Goal: Transaction & Acquisition: Book appointment/travel/reservation

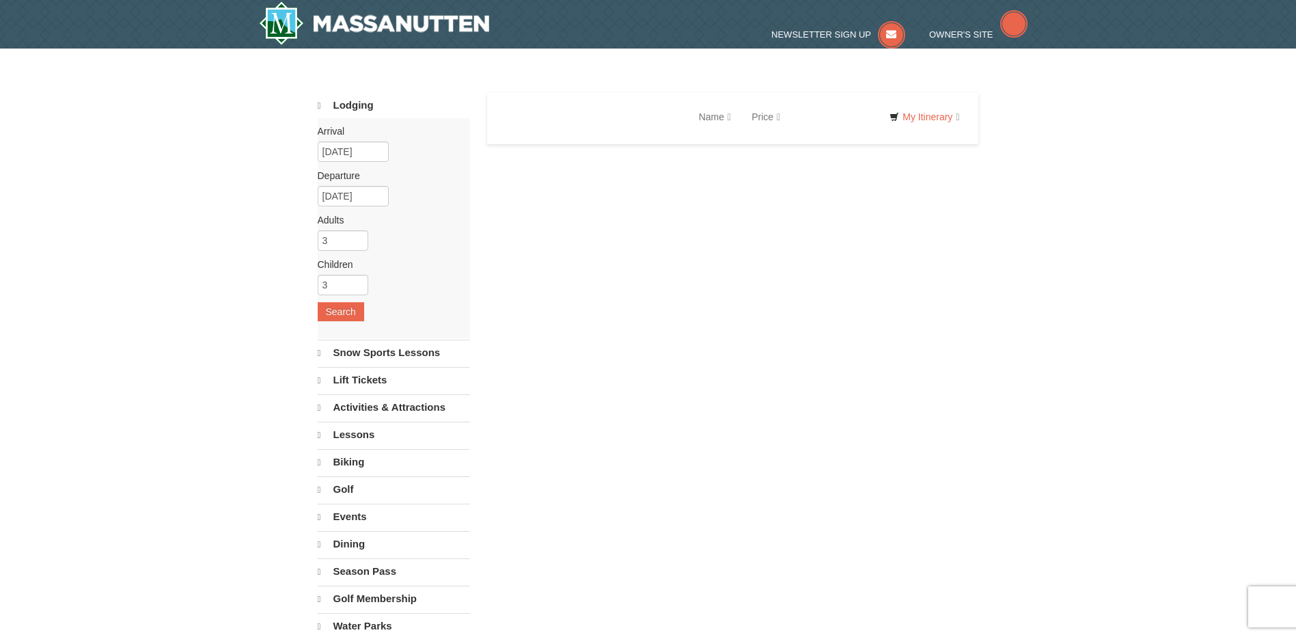
select select "9"
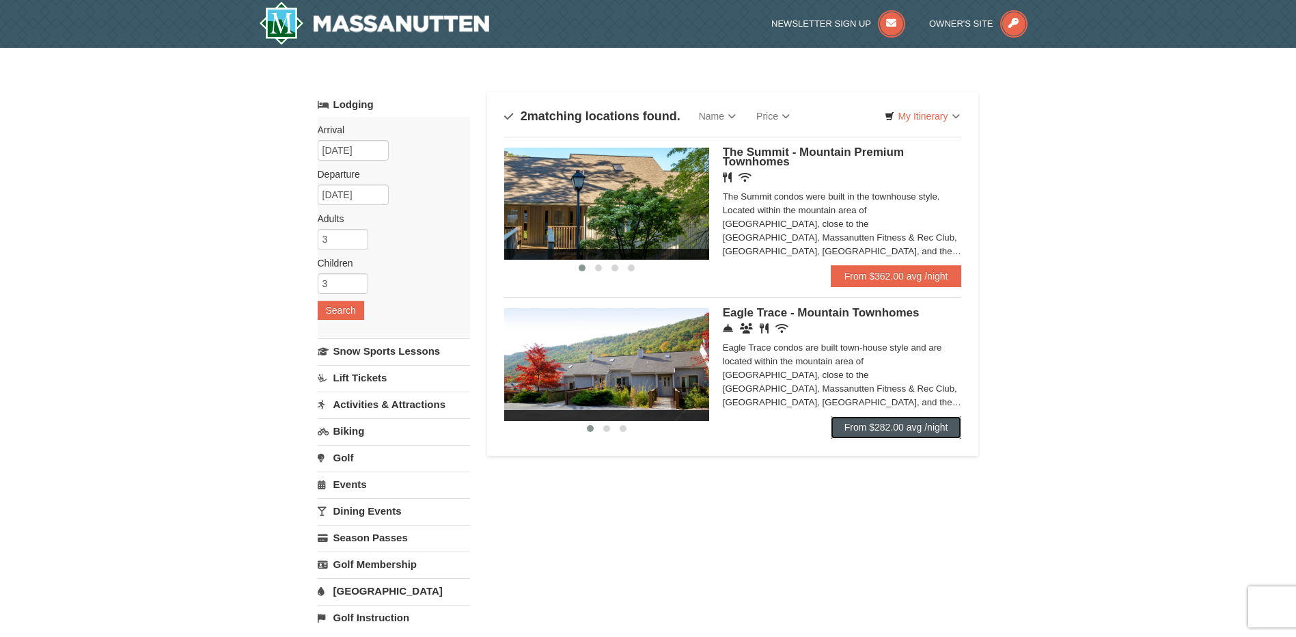
click at [865, 426] on link "From $282.00 avg /night" at bounding box center [896, 427] width 131 height 22
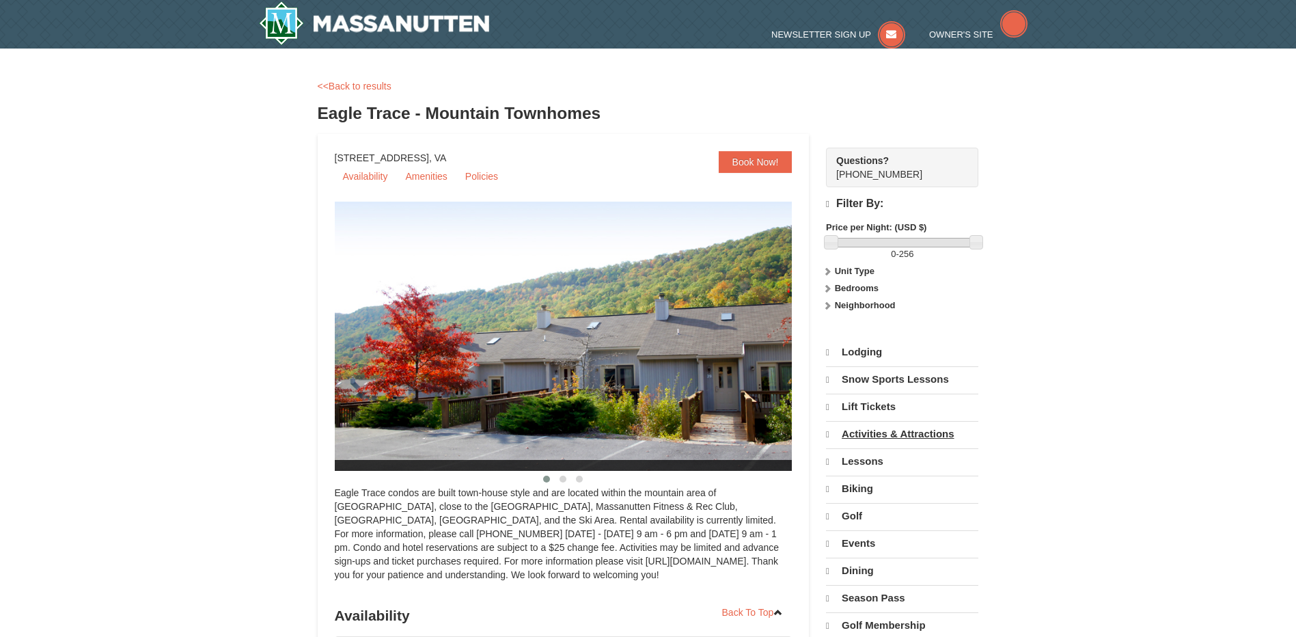
select select "9"
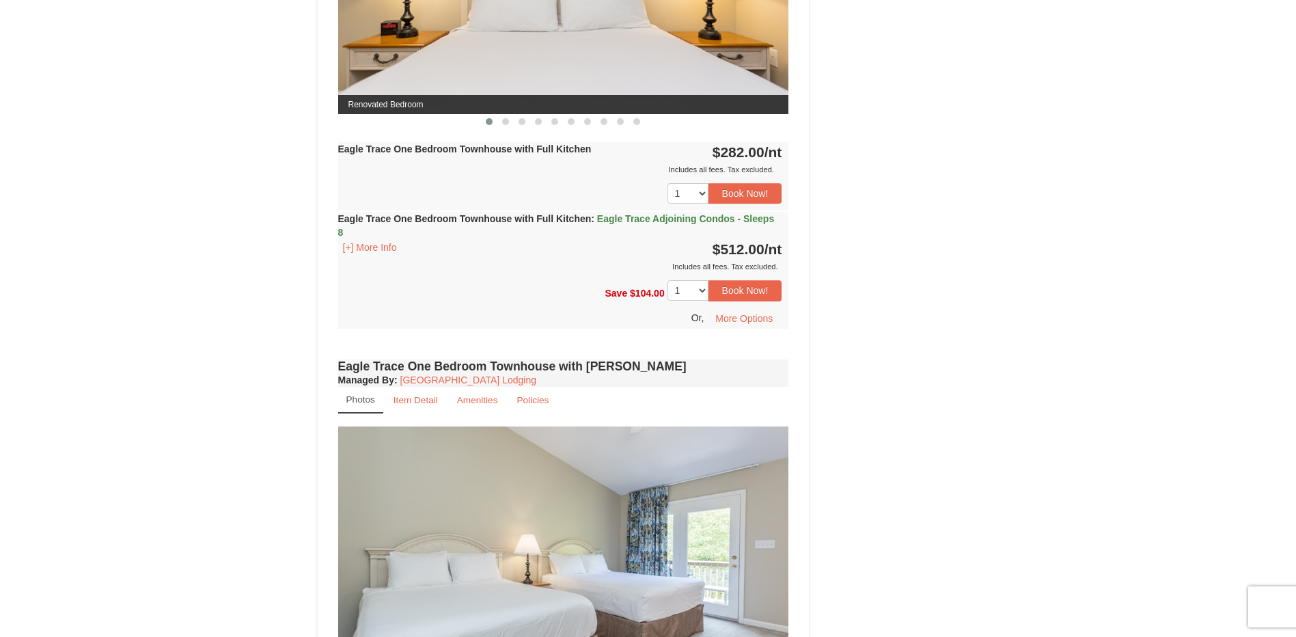
scroll to position [688, 0]
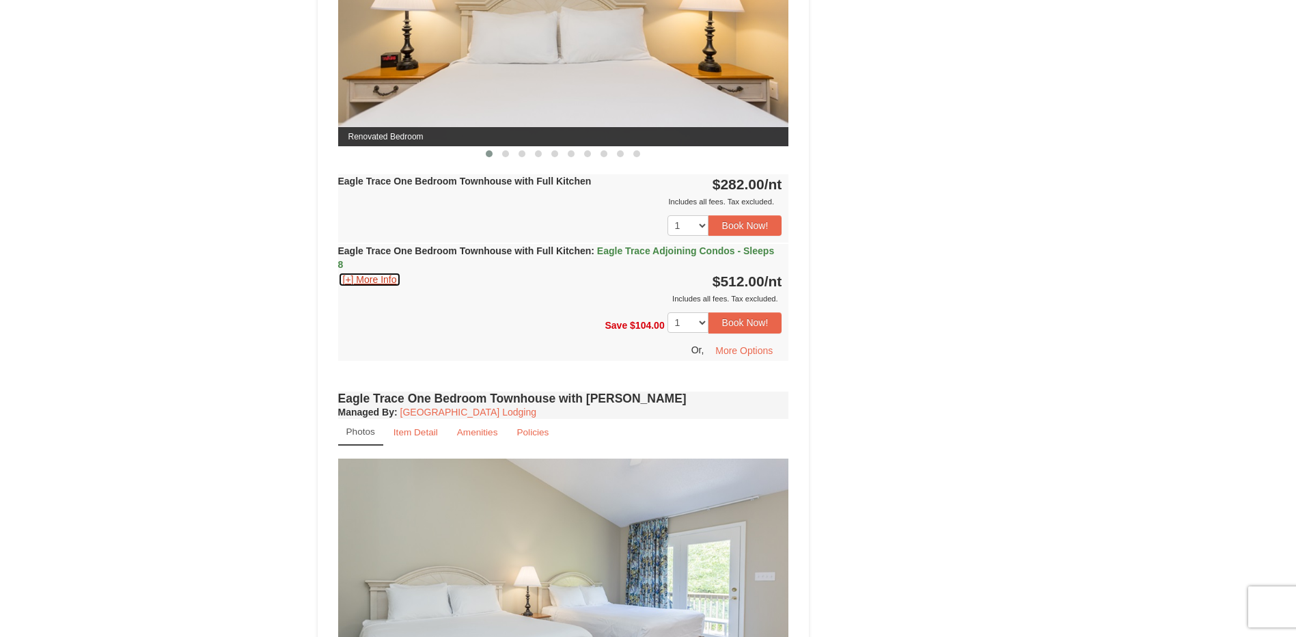
click at [385, 278] on button "[+] More Info" at bounding box center [370, 279] width 64 height 15
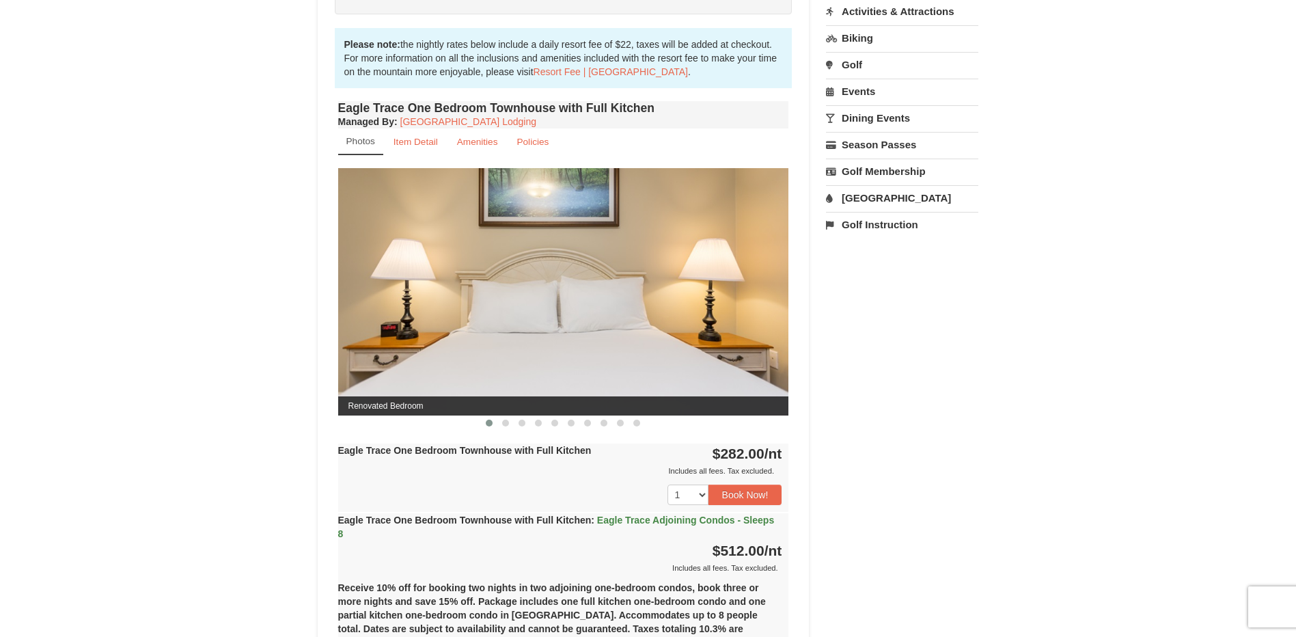
scroll to position [415, 0]
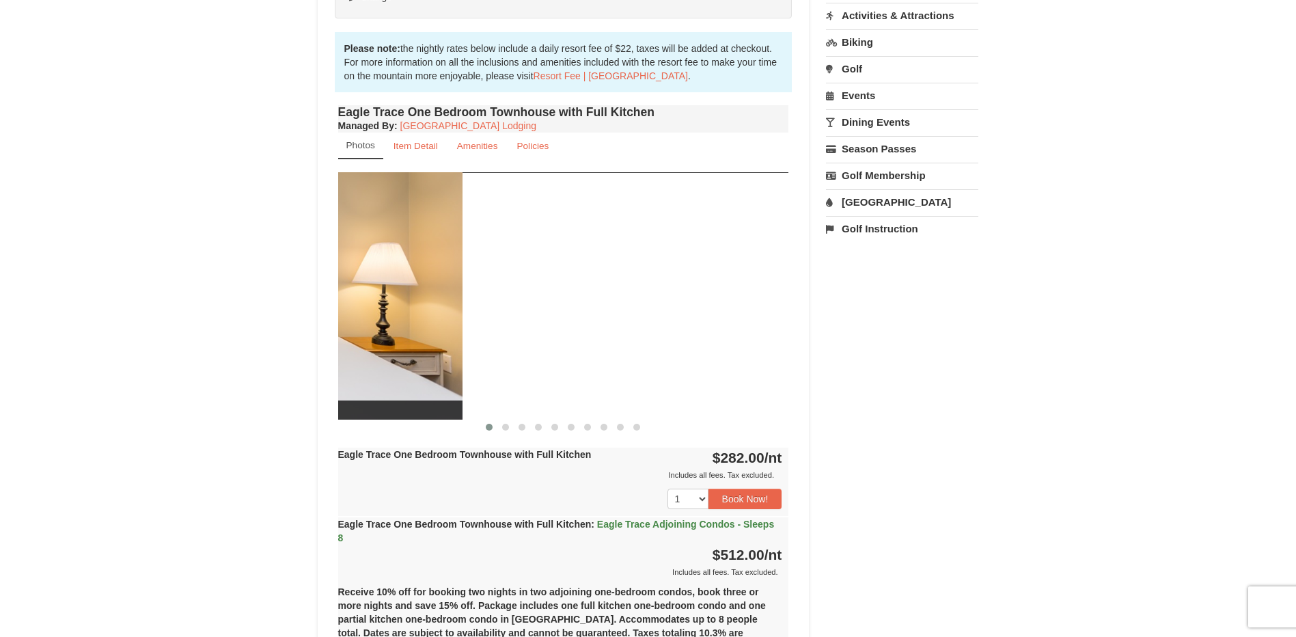
drag, startPoint x: 483, startPoint y: 355, endPoint x: 176, endPoint y: 361, distance: 306.8
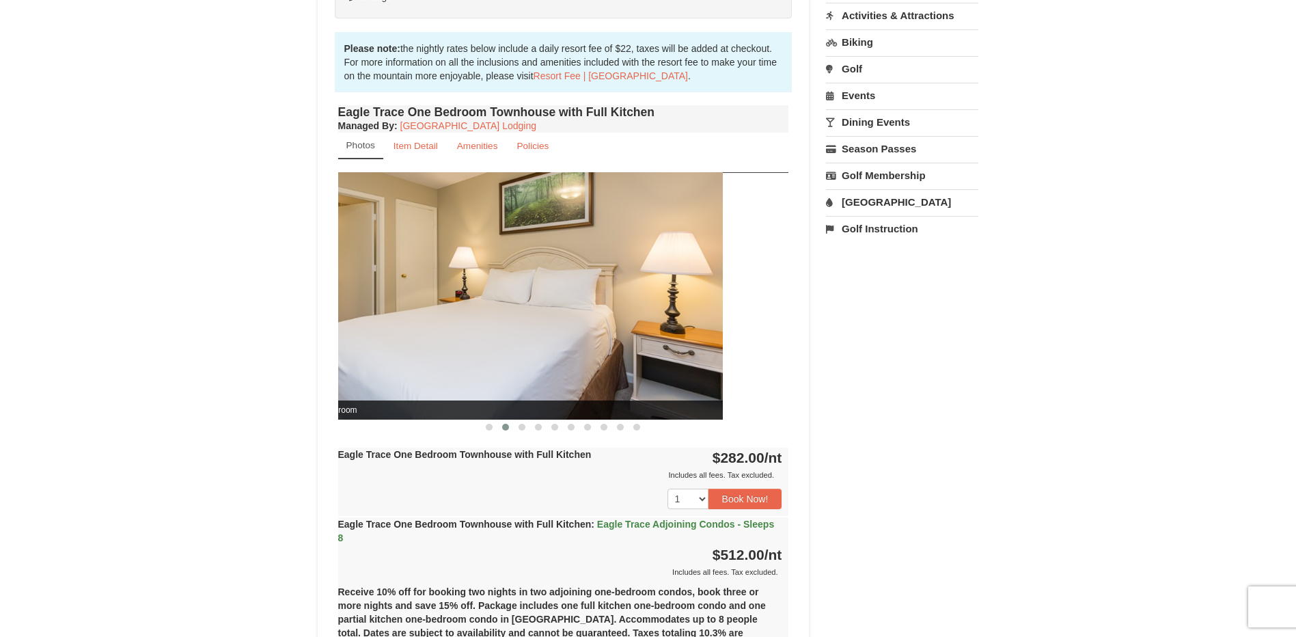
drag, startPoint x: 579, startPoint y: 338, endPoint x: 279, endPoint y: 387, distance: 303.9
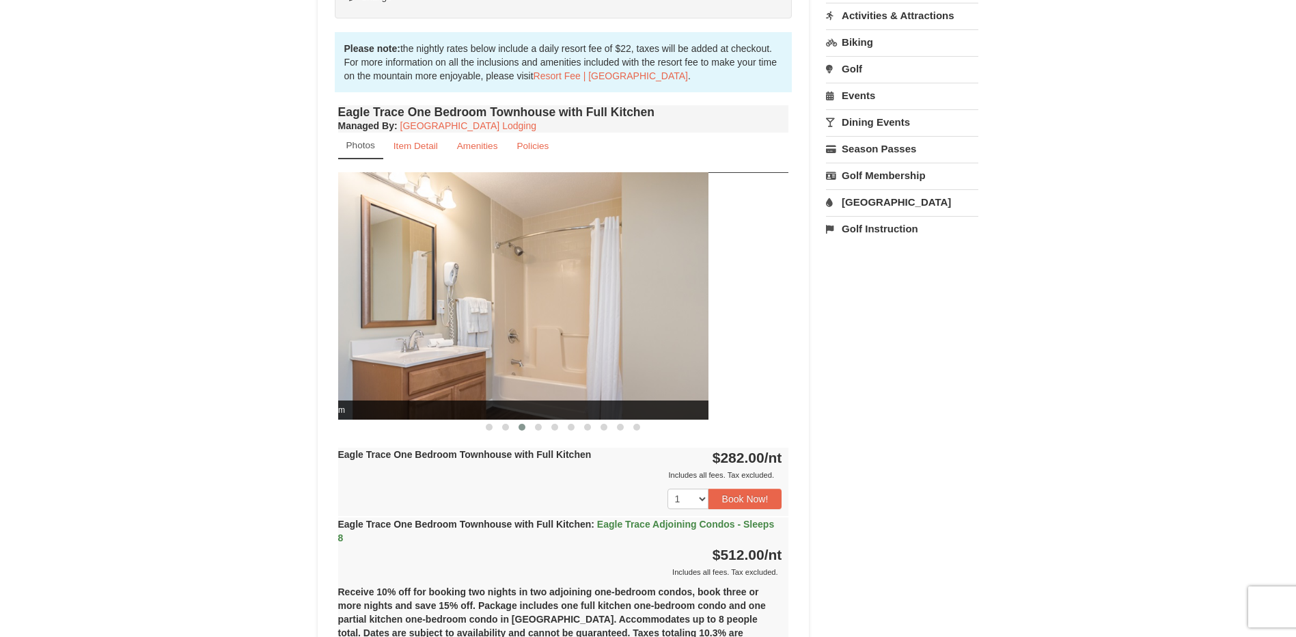
drag, startPoint x: 544, startPoint y: 340, endPoint x: 316, endPoint y: 376, distance: 231.7
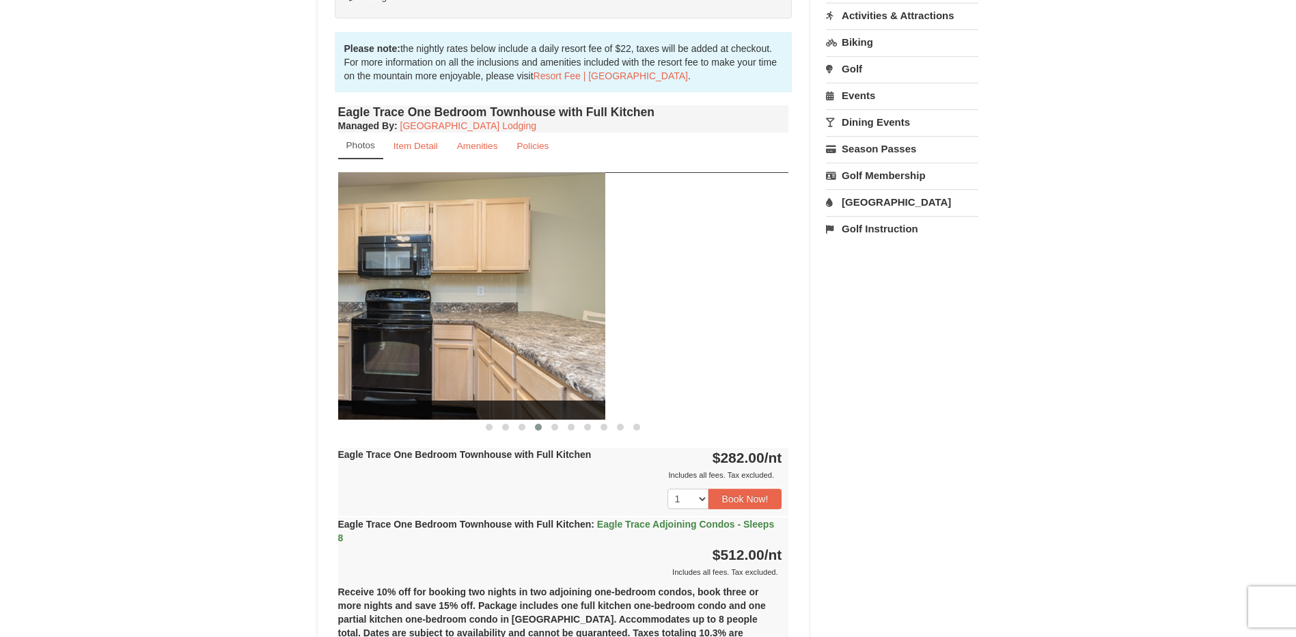
drag, startPoint x: 455, startPoint y: 342, endPoint x: 240, endPoint y: 374, distance: 217.7
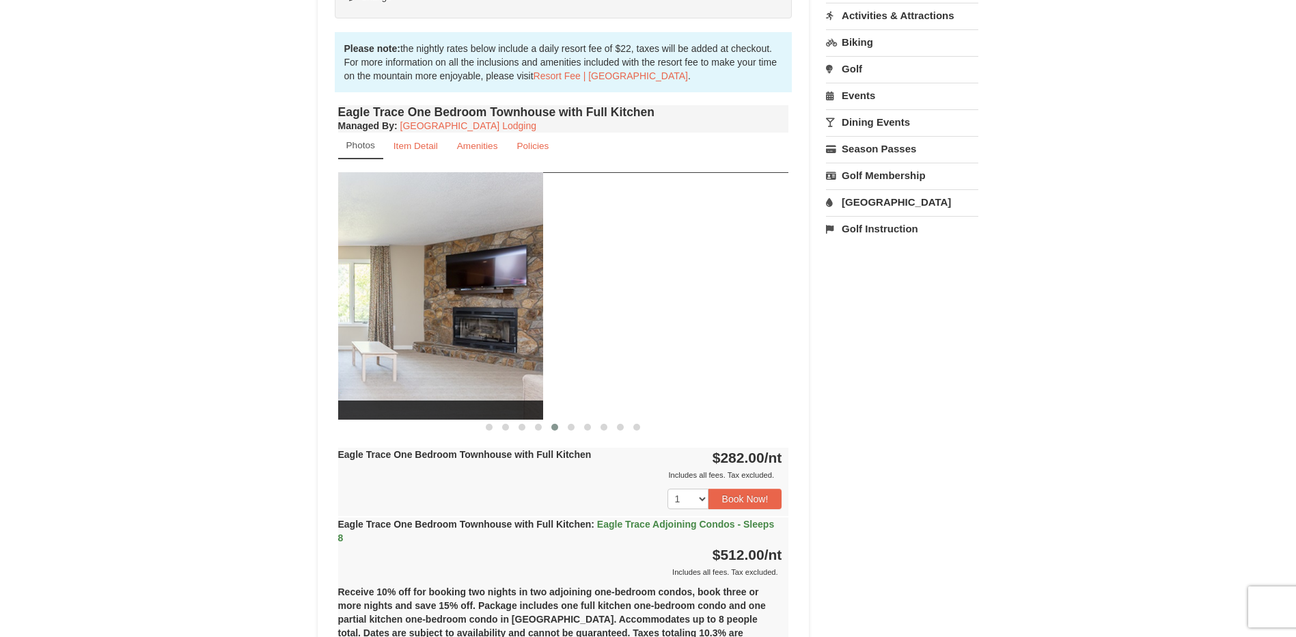
drag, startPoint x: 619, startPoint y: 329, endPoint x: 391, endPoint y: 360, distance: 229.6
click at [350, 371] on img at bounding box center [317, 295] width 451 height 247
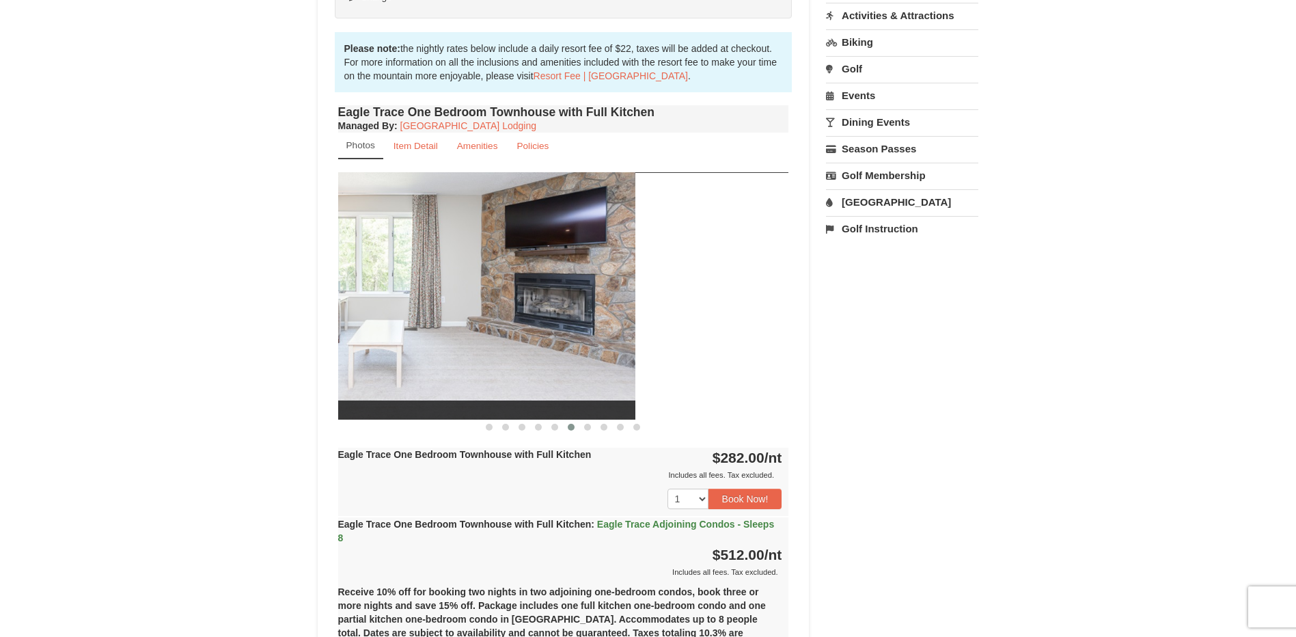
drag, startPoint x: 618, startPoint y: 328, endPoint x: 396, endPoint y: 374, distance: 226.2
click at [439, 363] on img at bounding box center [409, 295] width 451 height 247
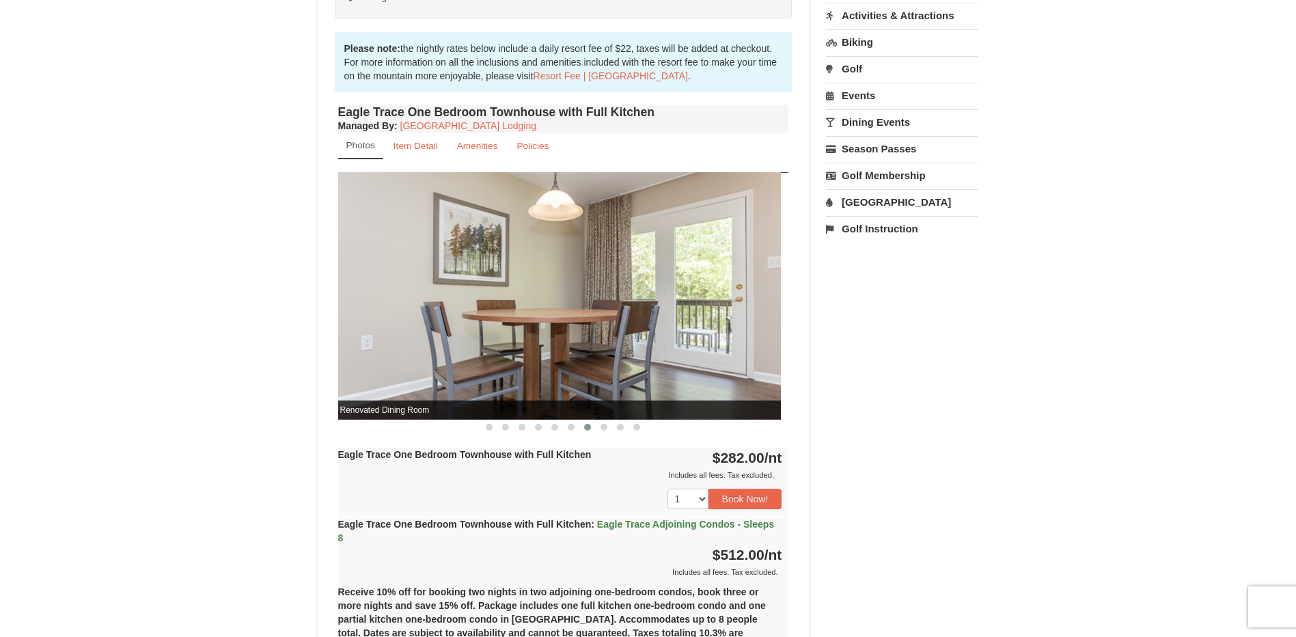
drag, startPoint x: 648, startPoint y: 329, endPoint x: 360, endPoint y: 381, distance: 293.0
click at [360, 381] on img at bounding box center [555, 295] width 451 height 247
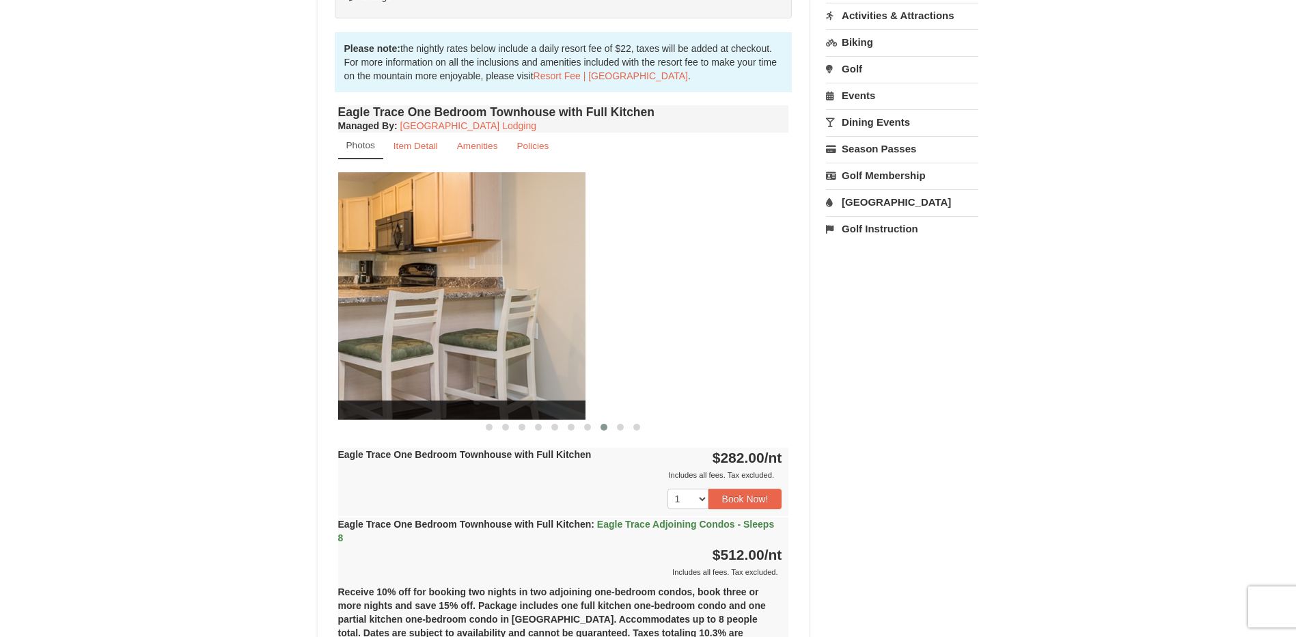
drag, startPoint x: 642, startPoint y: 339, endPoint x: 356, endPoint y: 387, distance: 290.3
click at [358, 387] on img at bounding box center [360, 295] width 451 height 247
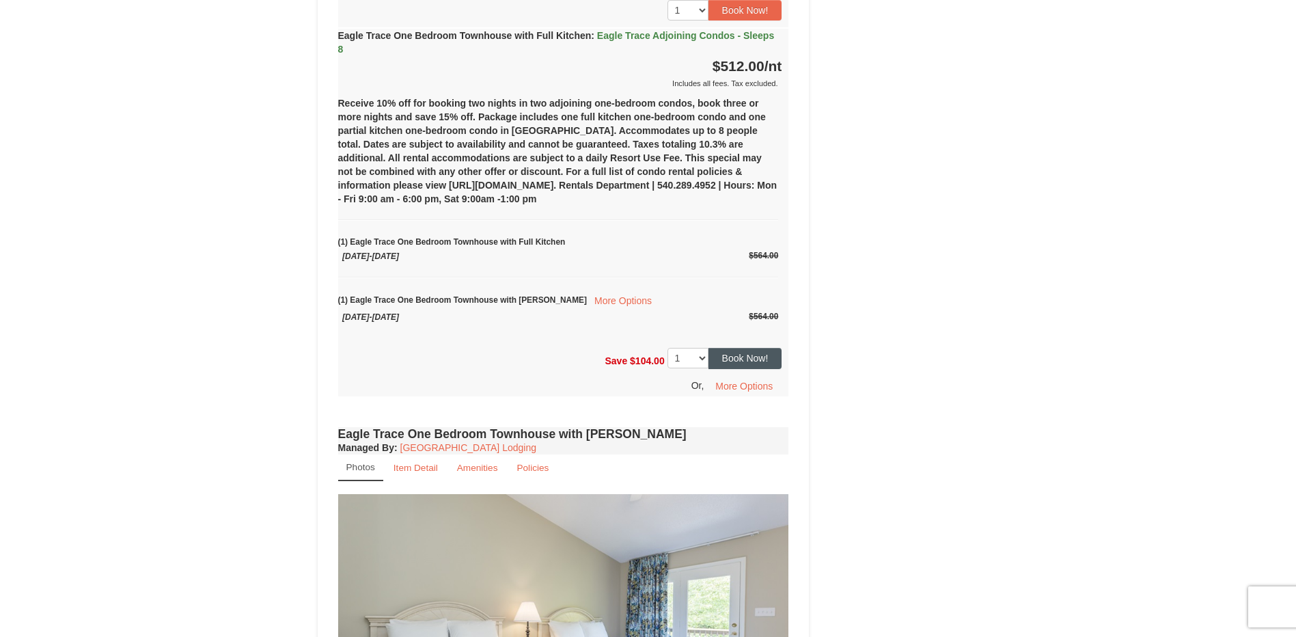
scroll to position [893, 0]
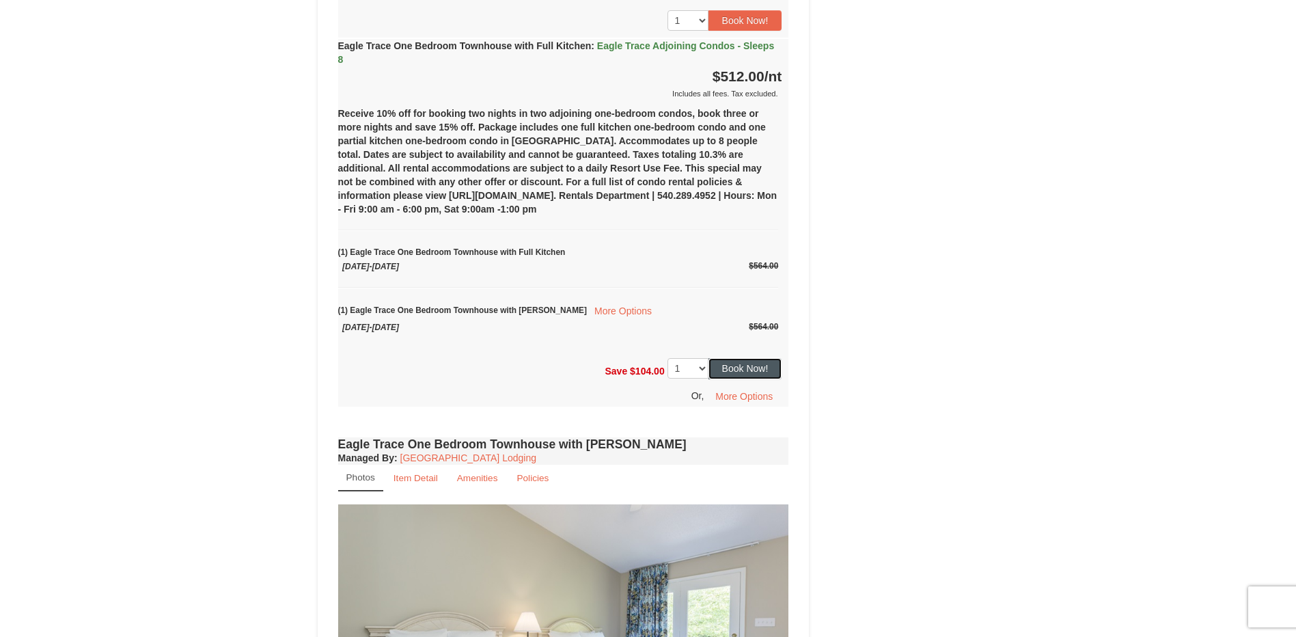
click at [728, 368] on button "Book Now!" at bounding box center [745, 368] width 74 height 20
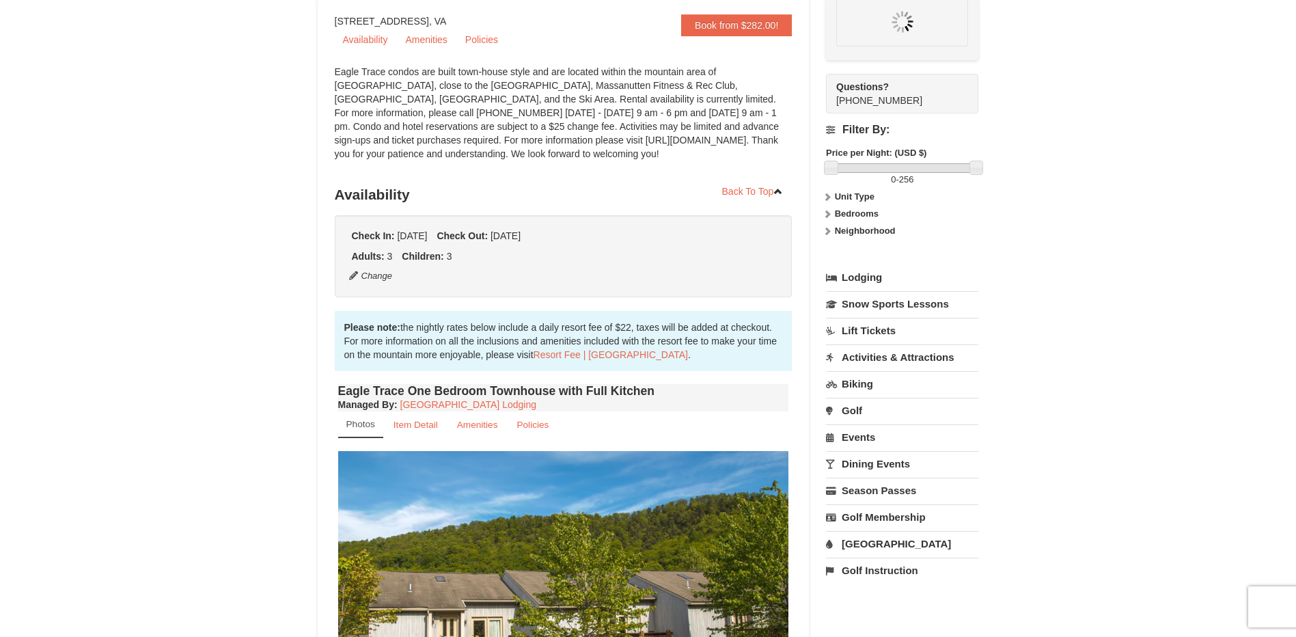
scroll to position [133, 0]
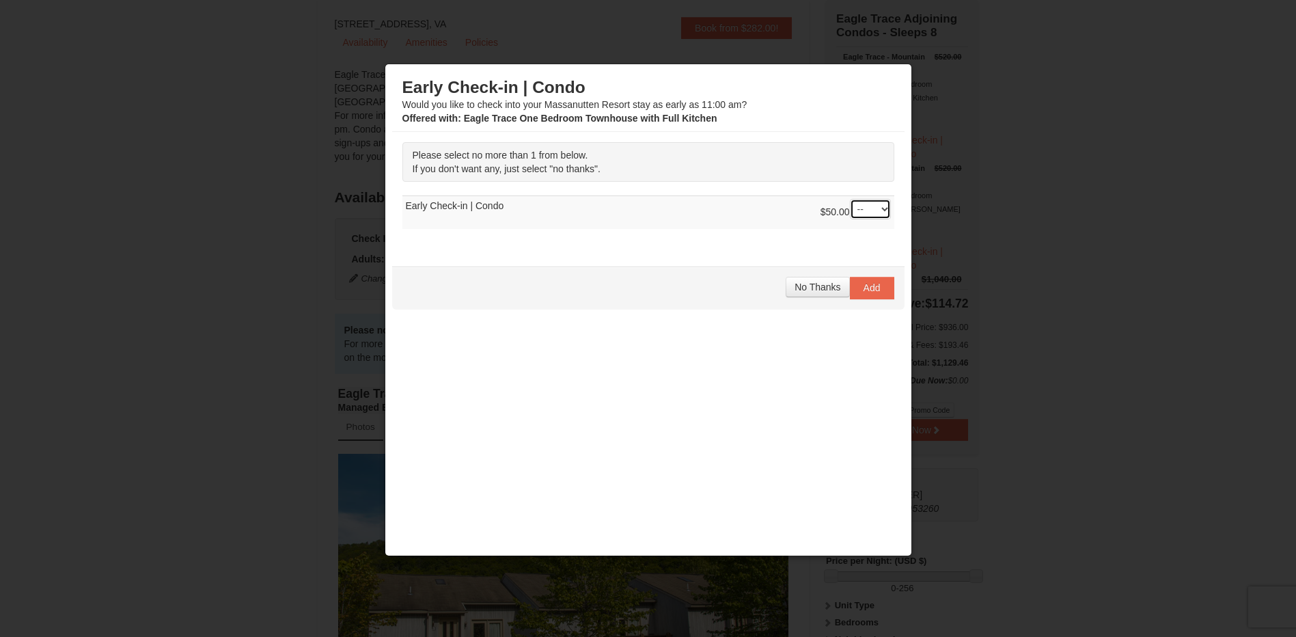
click at [868, 207] on select "-- 01" at bounding box center [870, 209] width 41 height 20
select select "1"
click at [850, 199] on select "-- 01" at bounding box center [870, 209] width 41 height 20
click at [850, 281] on button "Add" at bounding box center [872, 288] width 44 height 22
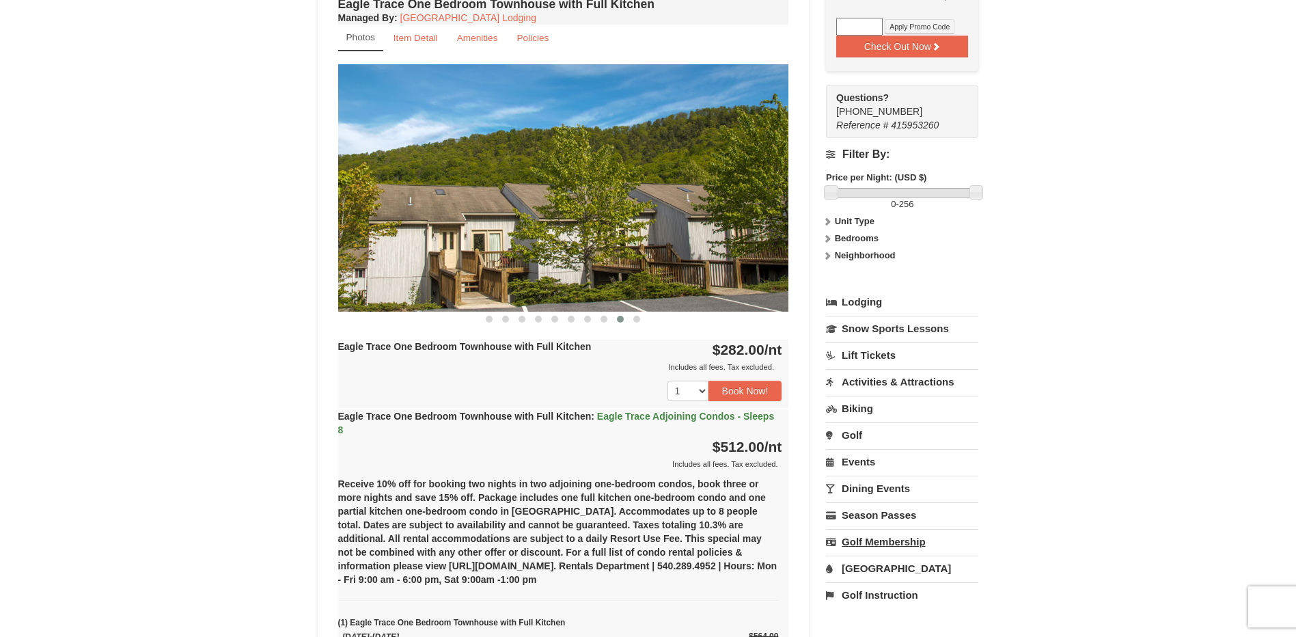
scroll to position [547, 0]
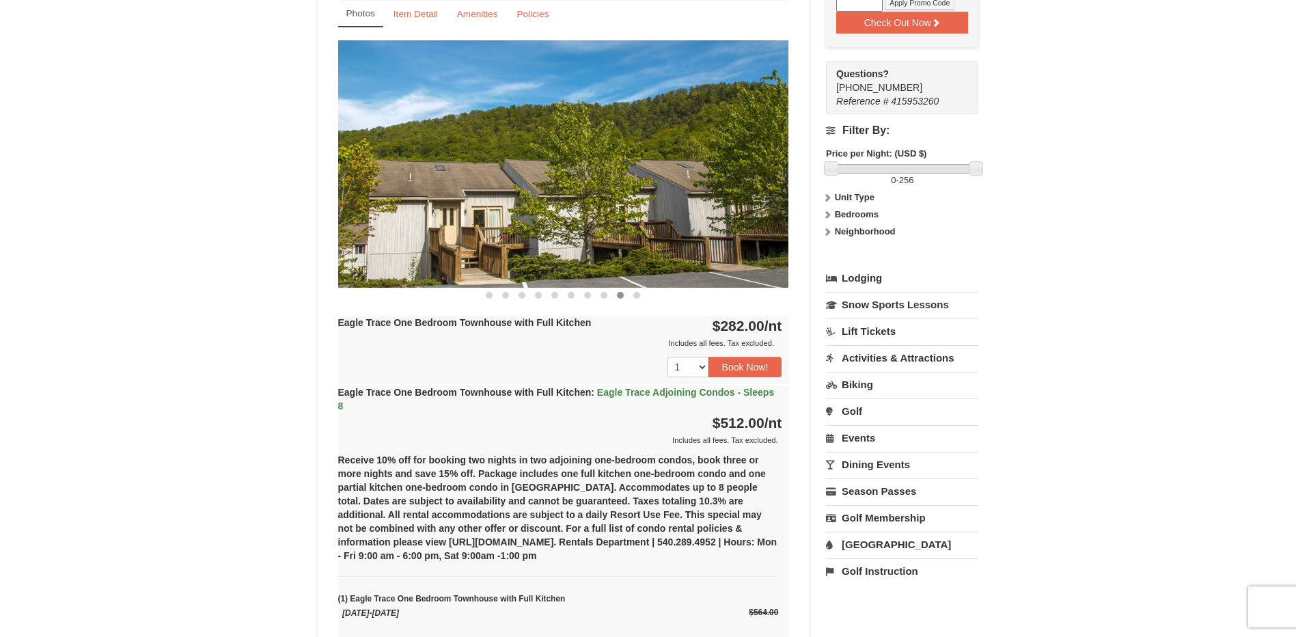
click at [897, 356] on link "Activities & Attractions" at bounding box center [902, 357] width 152 height 25
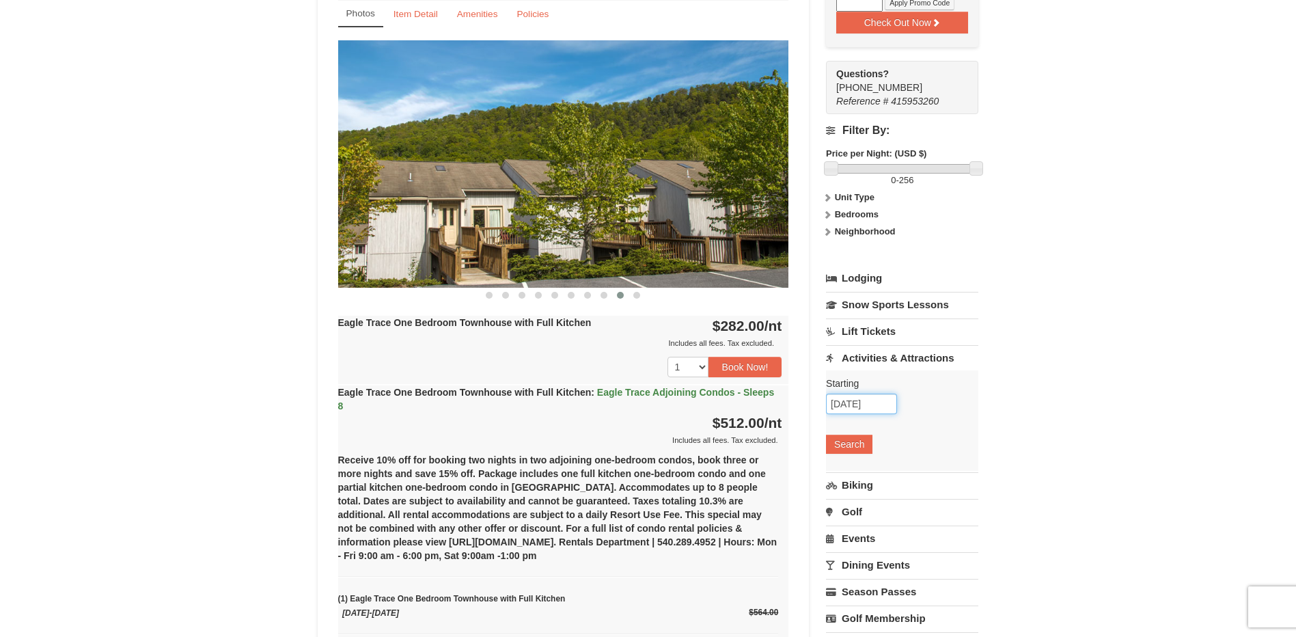
click at [855, 410] on input "02/27/2026" at bounding box center [861, 403] width 71 height 20
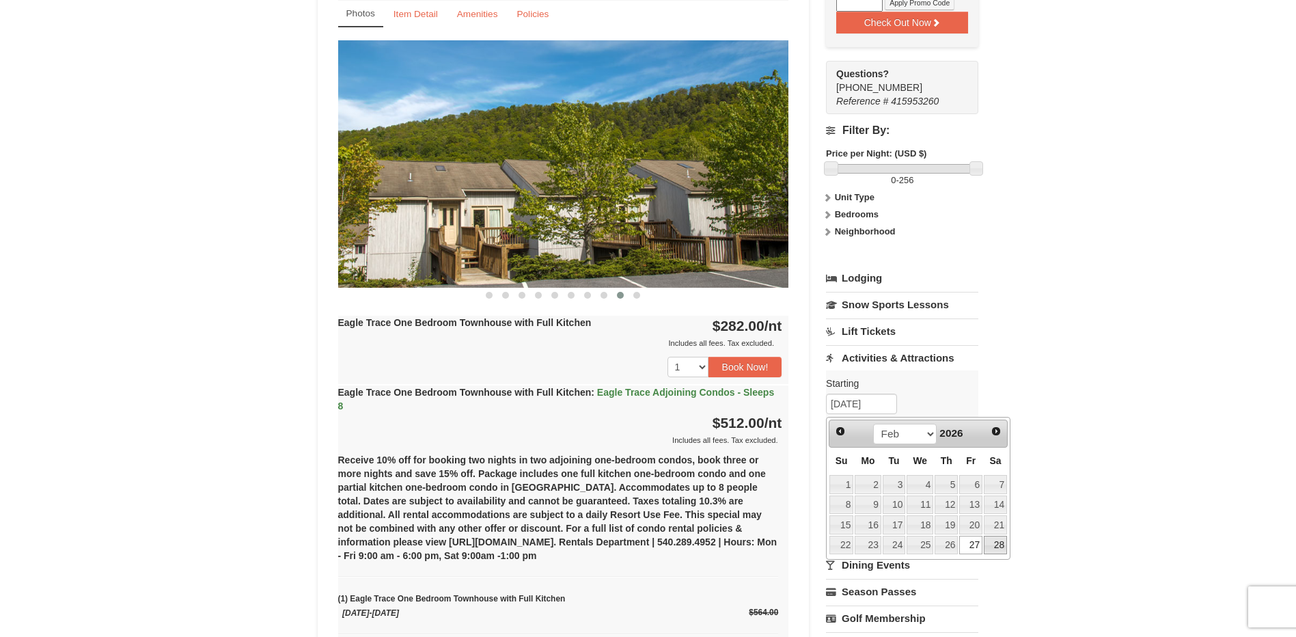
click at [991, 544] on link "28" at bounding box center [995, 545] width 23 height 19
type input "02/28/2026"
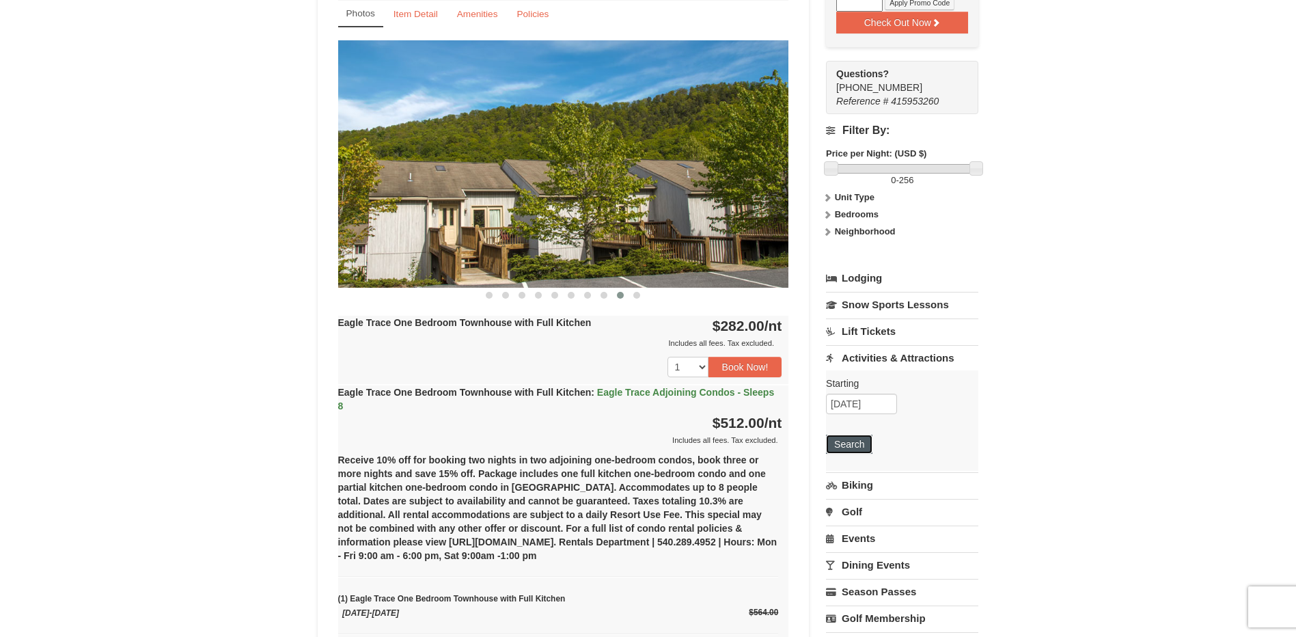
click at [859, 439] on button "Search" at bounding box center [849, 443] width 46 height 19
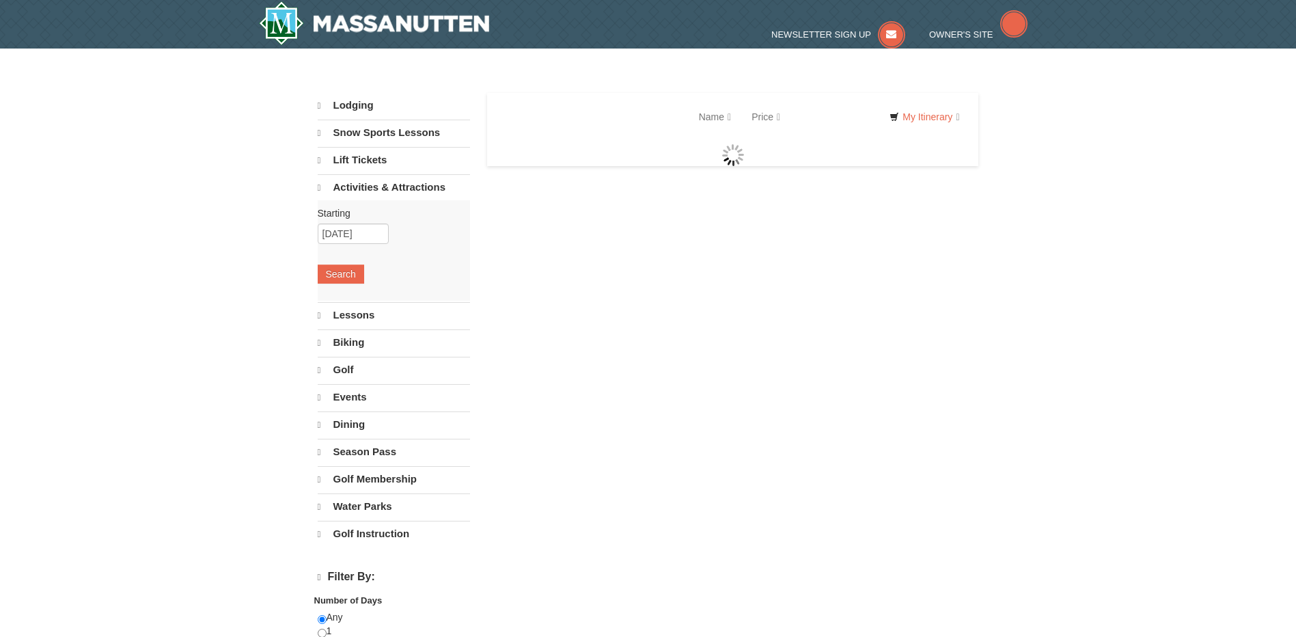
select select "9"
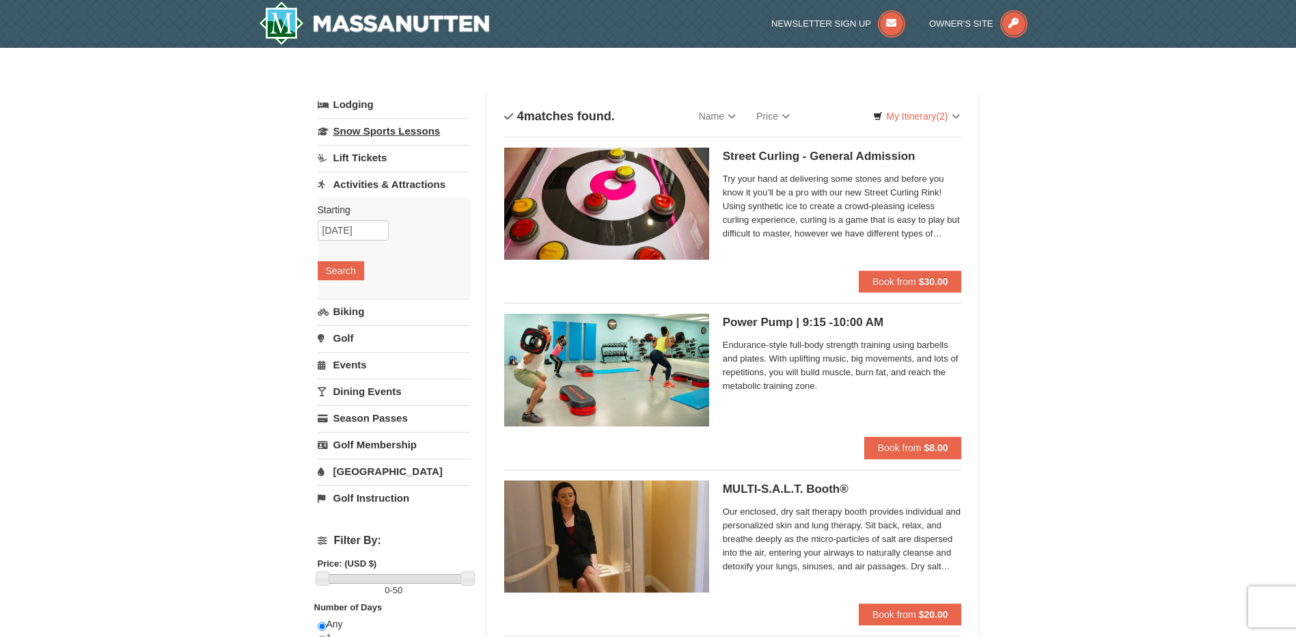
click at [357, 130] on link "Snow Sports Lessons" at bounding box center [394, 130] width 152 height 25
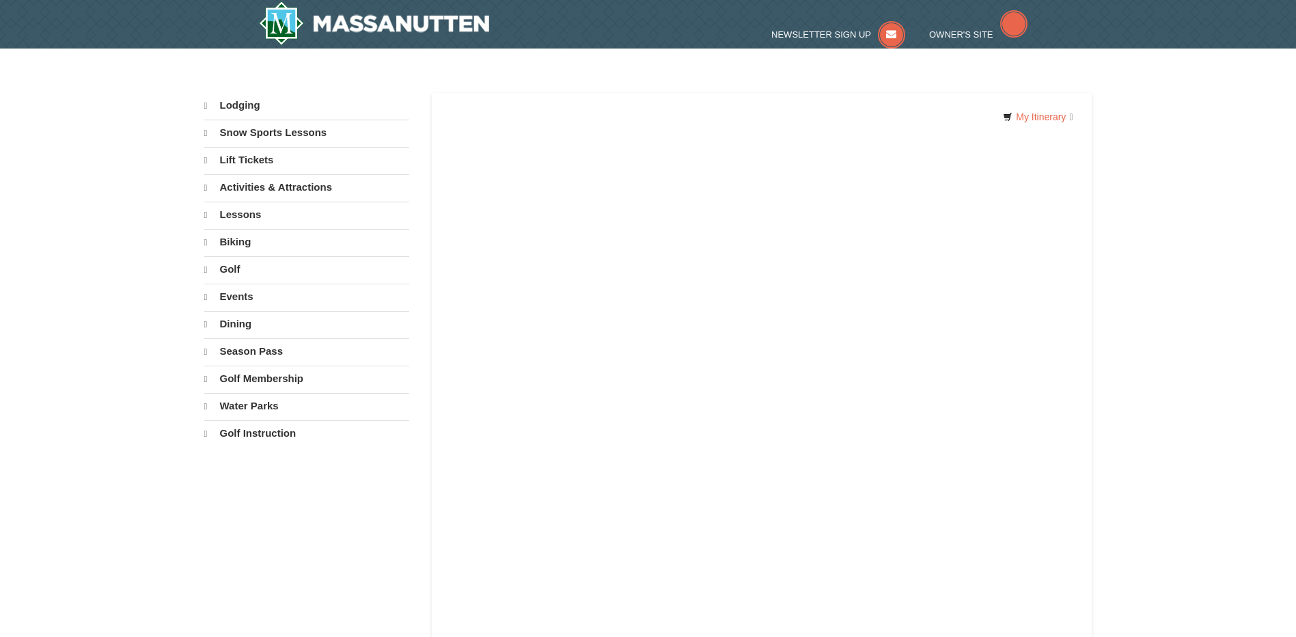
select select "9"
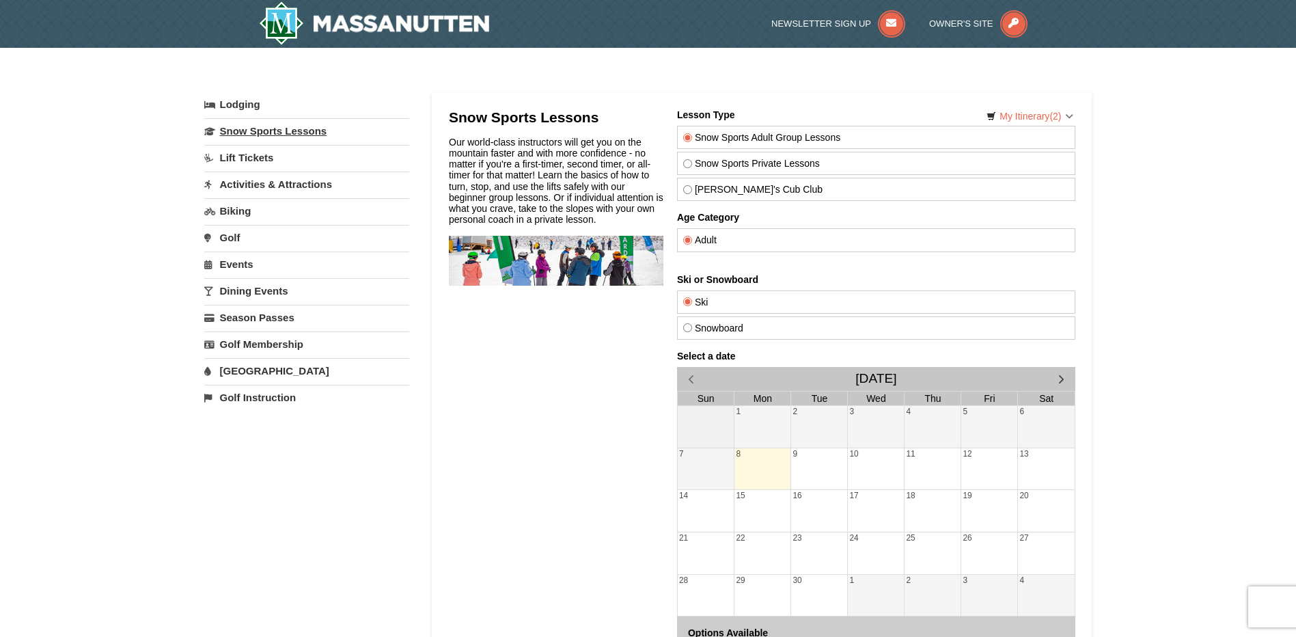
click at [251, 130] on link "Snow Sports Lessons" at bounding box center [306, 130] width 205 height 25
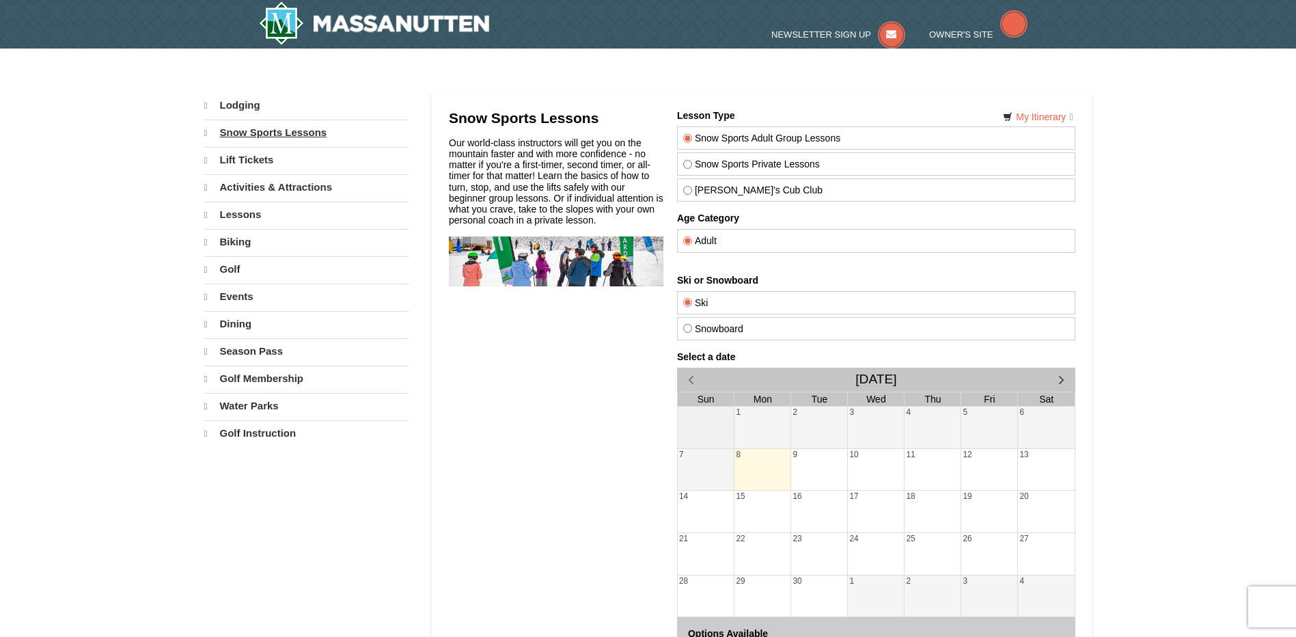
select select "9"
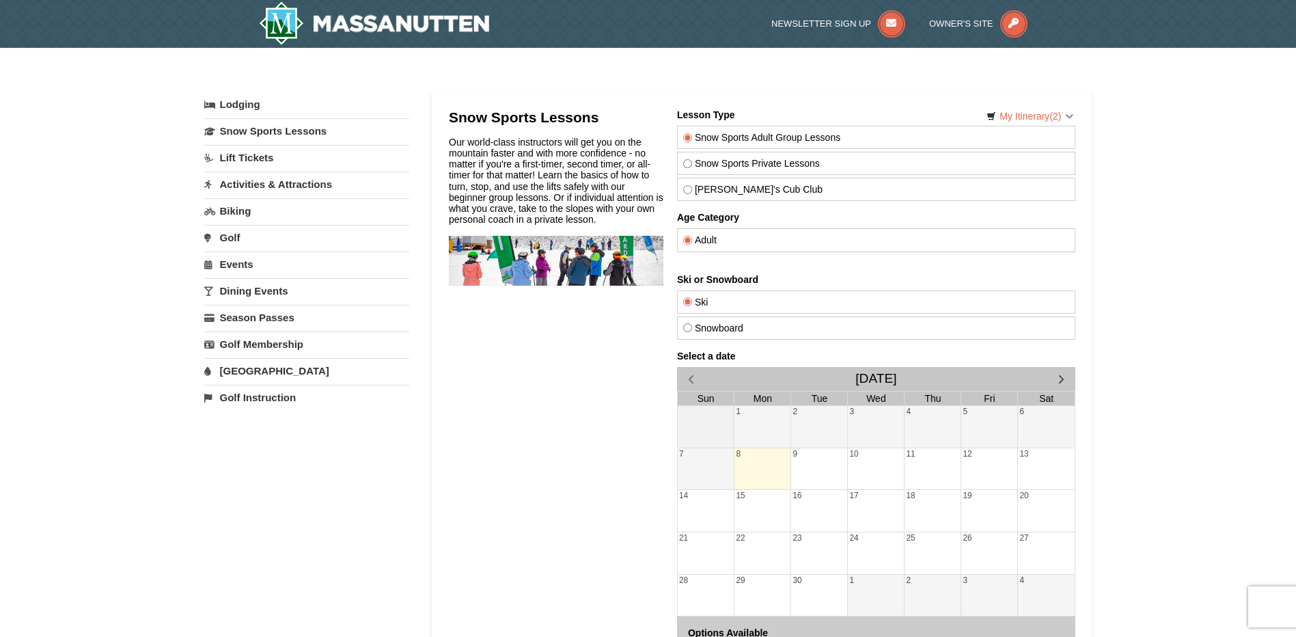
click at [245, 180] on link "Activities & Attractions" at bounding box center [306, 183] width 205 height 25
